Goal: Entertainment & Leisure: Browse casually

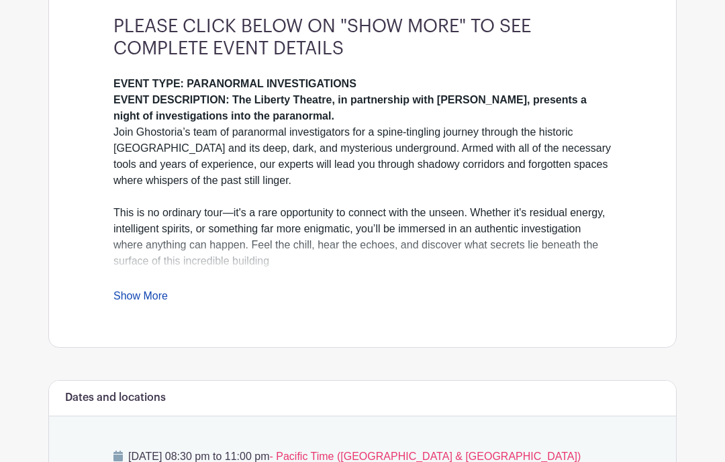
scroll to position [387, 0]
click at [158, 291] on link "Show More" at bounding box center [140, 299] width 54 height 17
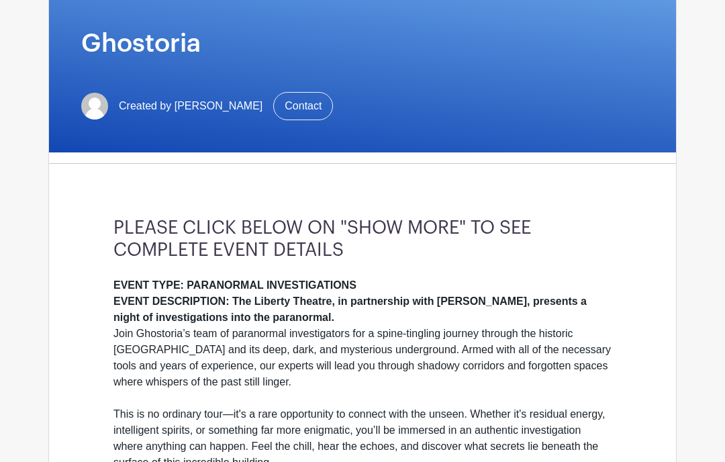
scroll to position [186, 0]
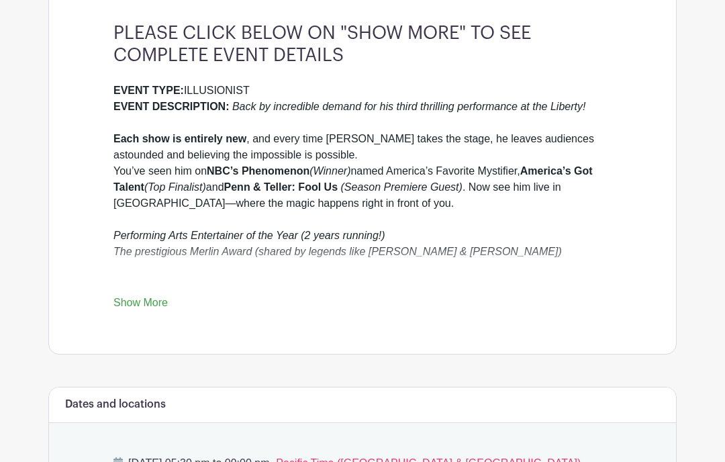
scroll to position [379, 0]
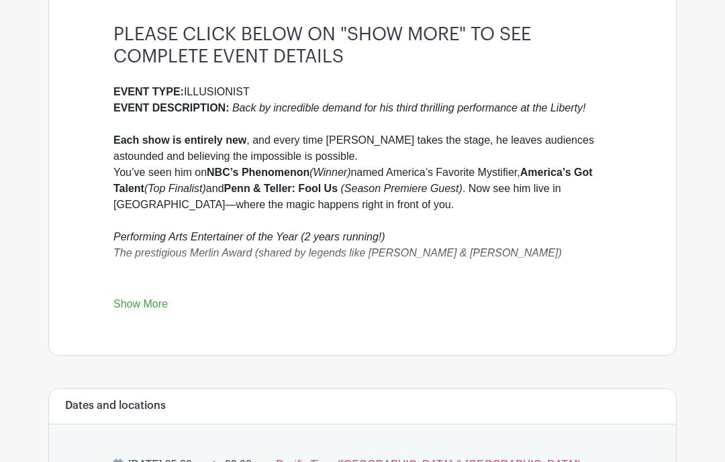
click at [160, 308] on link "Show More" at bounding box center [140, 307] width 54 height 17
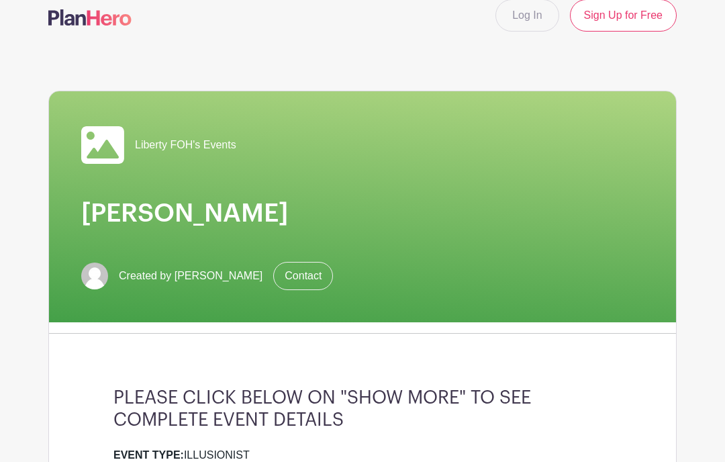
scroll to position [0, 0]
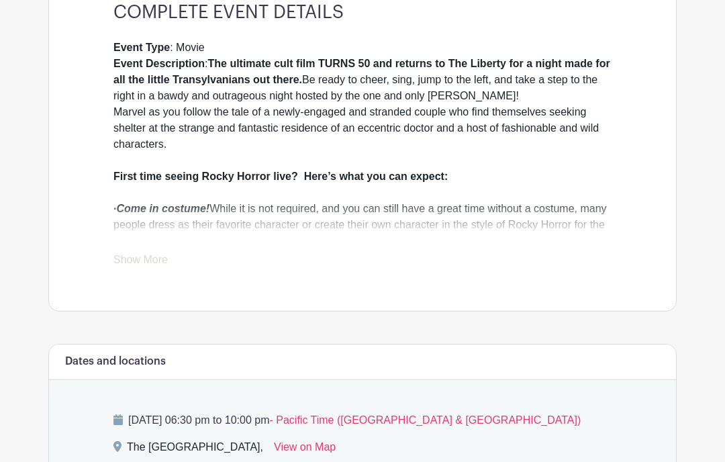
scroll to position [424, 0]
click at [159, 256] on link "Show More" at bounding box center [140, 262] width 54 height 17
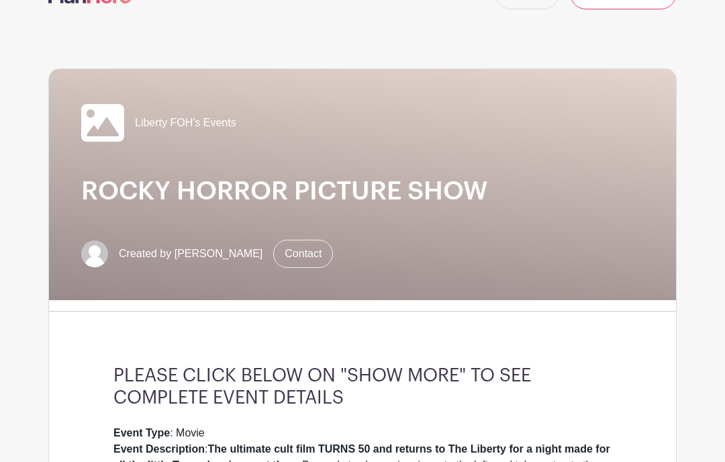
scroll to position [0, 0]
